Goal: Find specific page/section: Find specific page/section

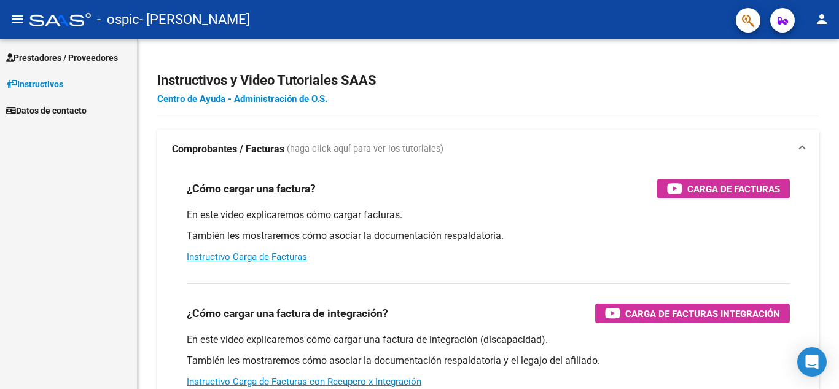
click at [79, 60] on span "Prestadores / Proveedores" at bounding box center [62, 58] width 112 height 14
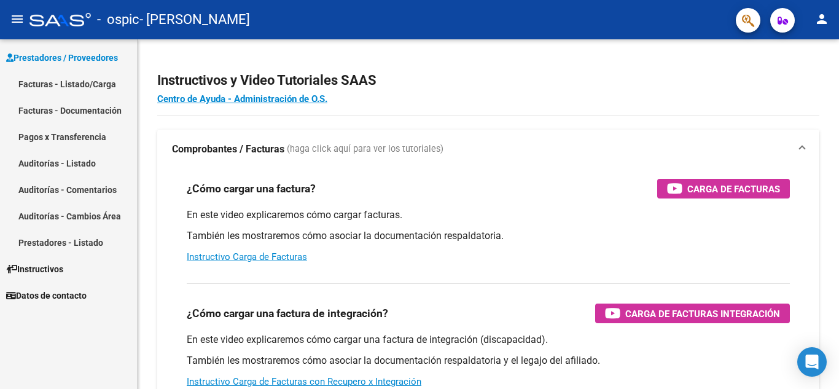
click at [82, 82] on link "Facturas - Listado/Carga" at bounding box center [68, 84] width 137 height 26
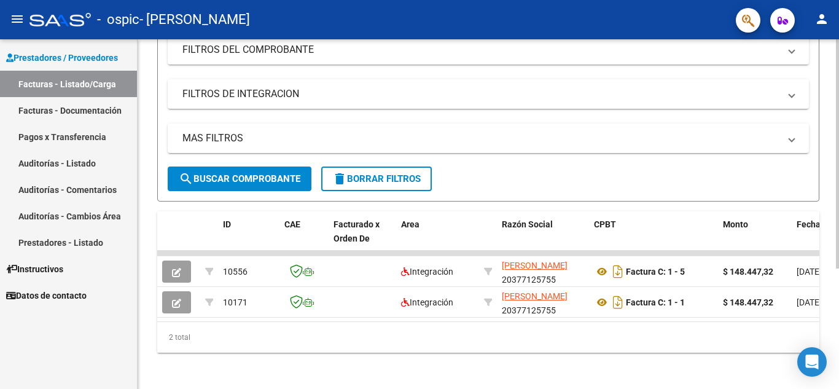
scroll to position [169, 0]
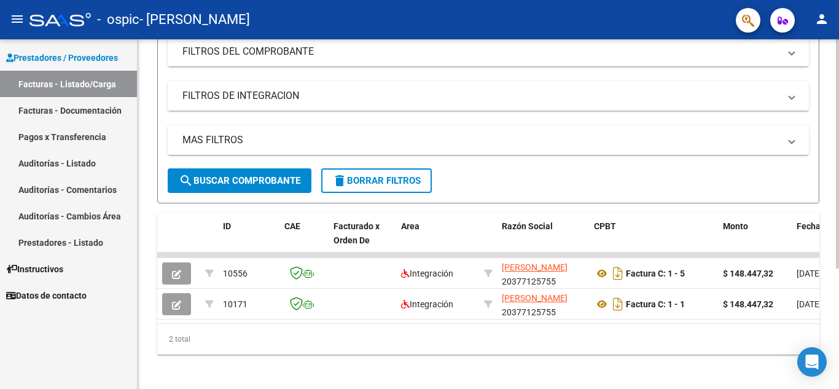
click at [836, 206] on div at bounding box center [836, 270] width 3 height 229
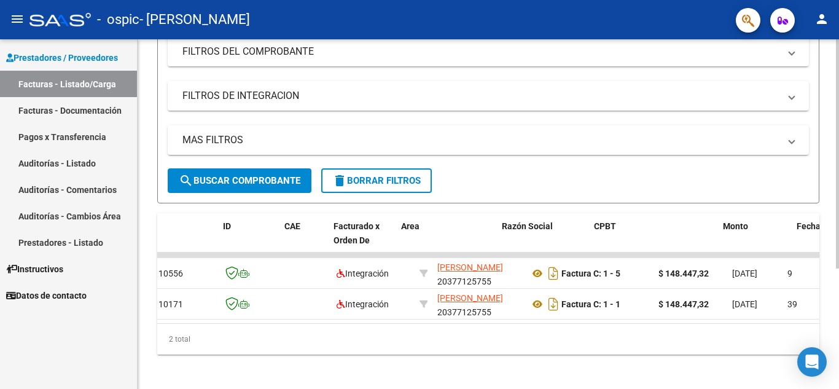
scroll to position [0, 0]
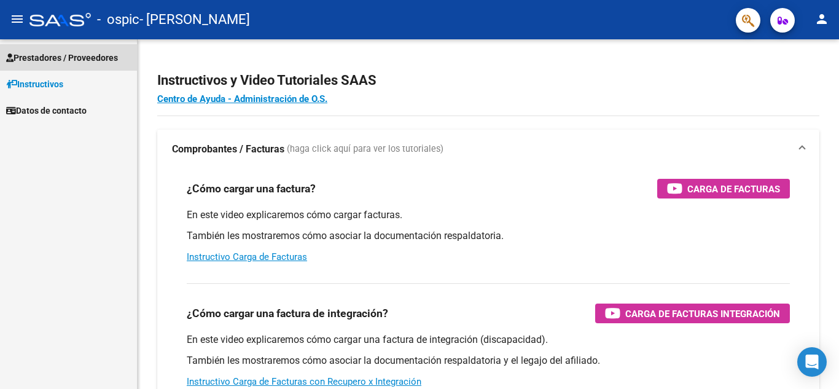
click at [48, 65] on link "Prestadores / Proveedores" at bounding box center [68, 57] width 137 height 26
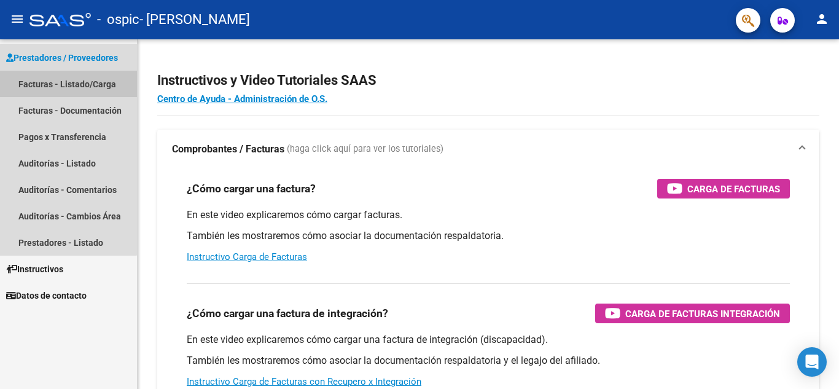
click at [65, 90] on link "Facturas - Listado/Carga" at bounding box center [68, 84] width 137 height 26
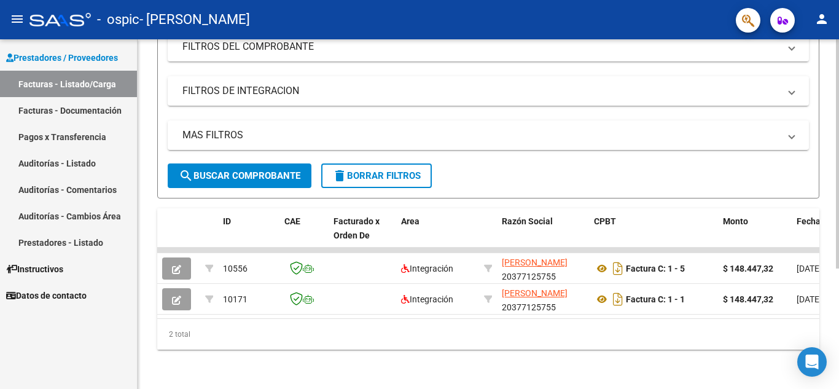
scroll to position [184, 0]
click at [838, 245] on div at bounding box center [836, 274] width 3 height 229
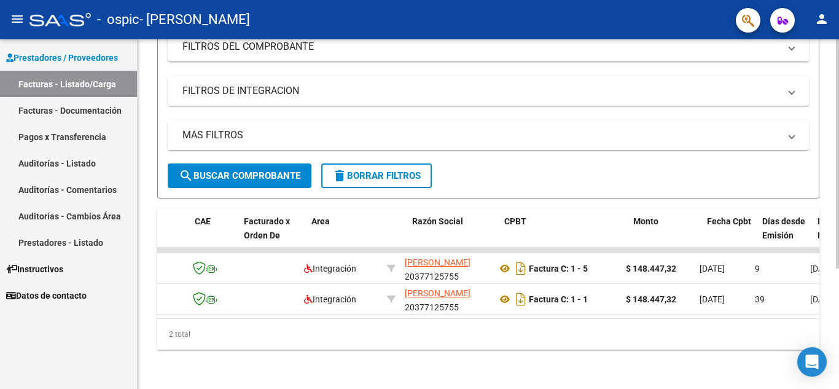
scroll to position [0, 0]
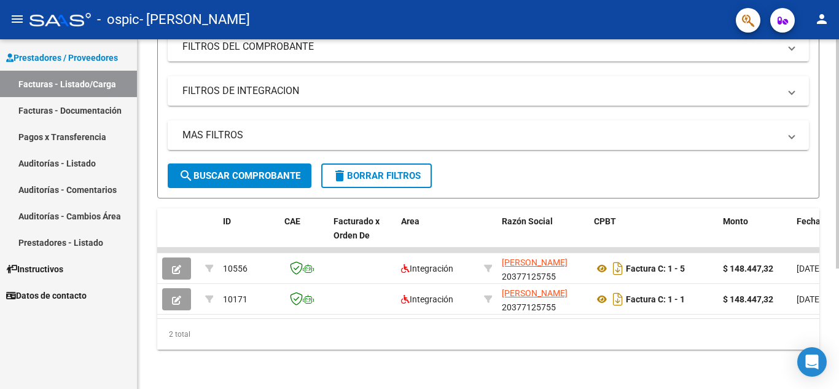
click at [480, 344] on div "2 total" at bounding box center [488, 334] width 662 height 31
